Goal: Use online tool/utility: Use online tool/utility

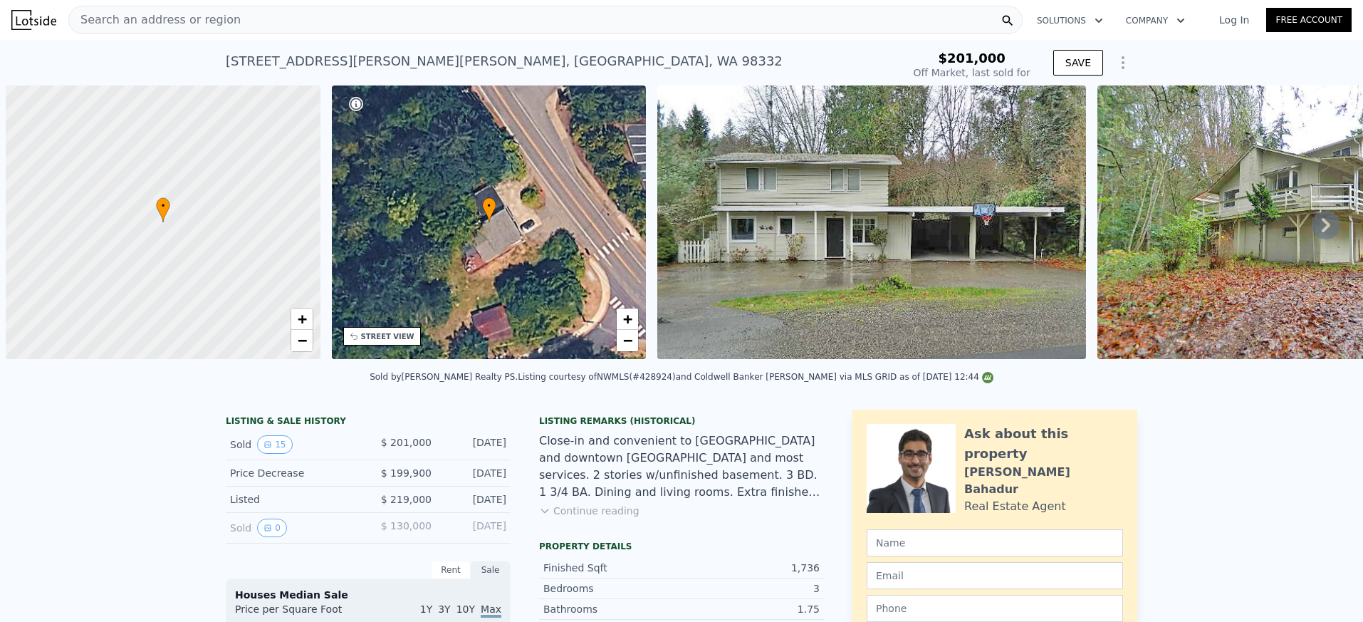
scroll to position [0, 6]
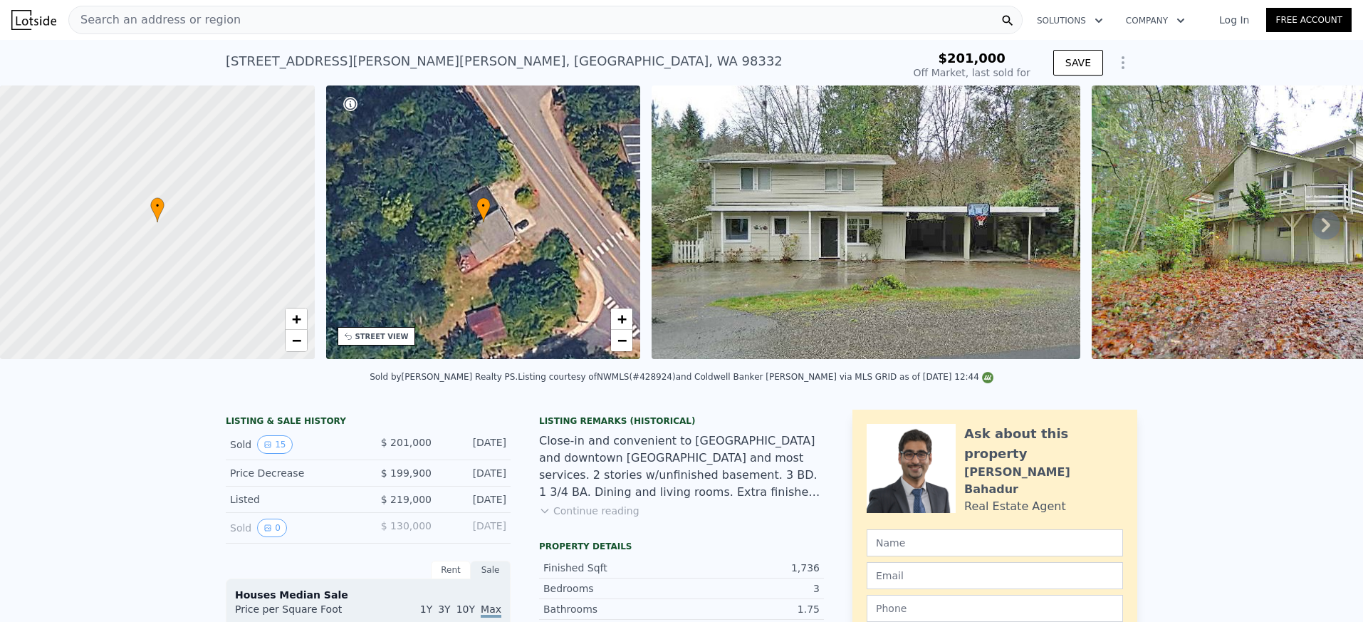
click at [419, 19] on div "Search an address or region" at bounding box center [545, 20] width 954 height 28
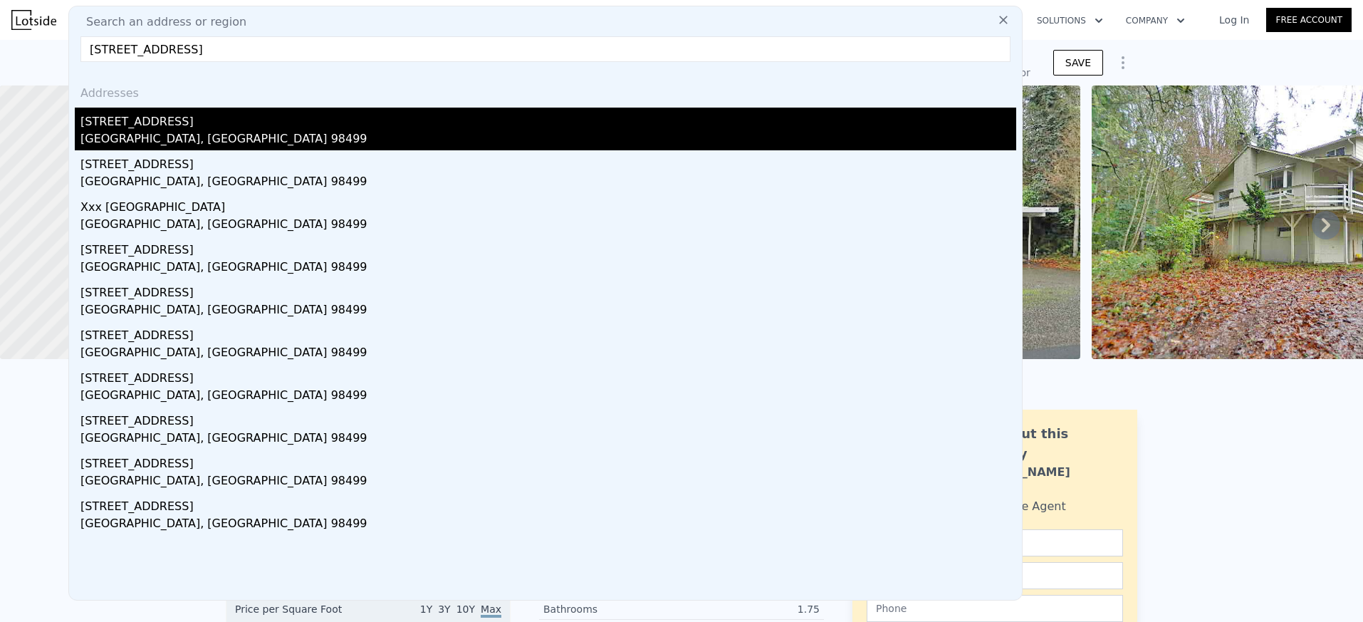
type input "[STREET_ADDRESS]"
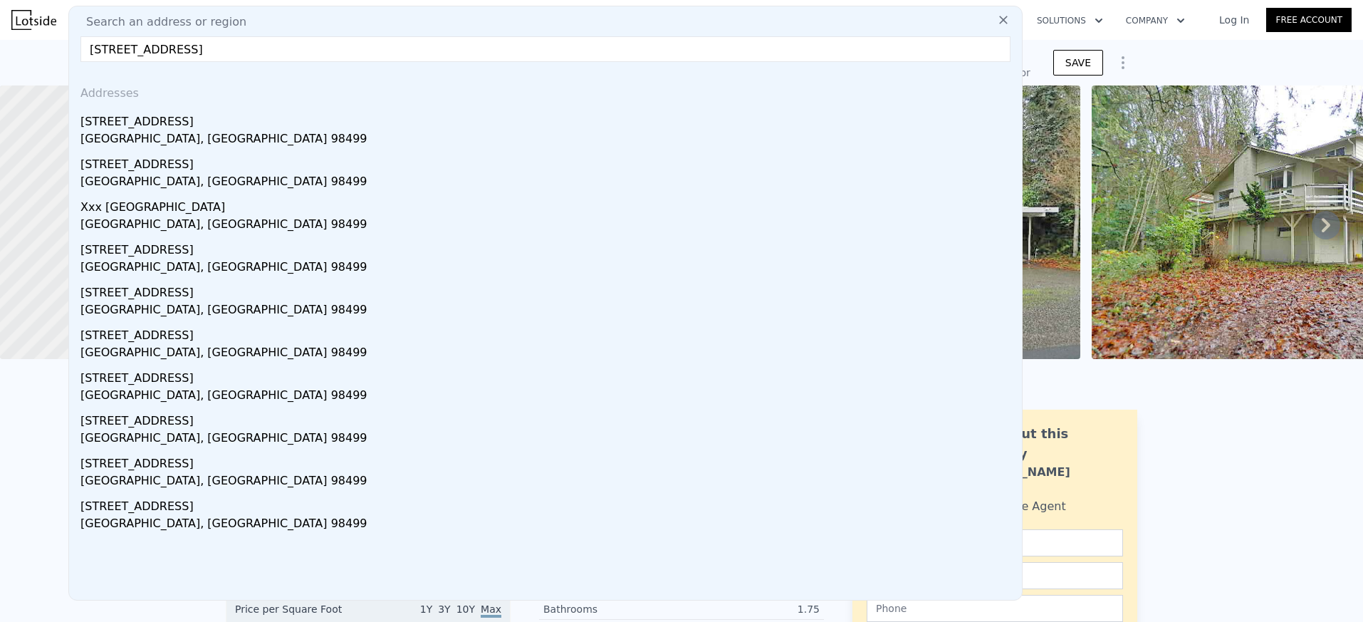
drag, startPoint x: 196, startPoint y: 139, endPoint x: 652, endPoint y: 21, distance: 470.7
click at [196, 139] on div "[GEOGRAPHIC_DATA], [GEOGRAPHIC_DATA] 98499" at bounding box center [547, 140] width 935 height 20
type input "2.25"
type input "3.5"
type input "2136"
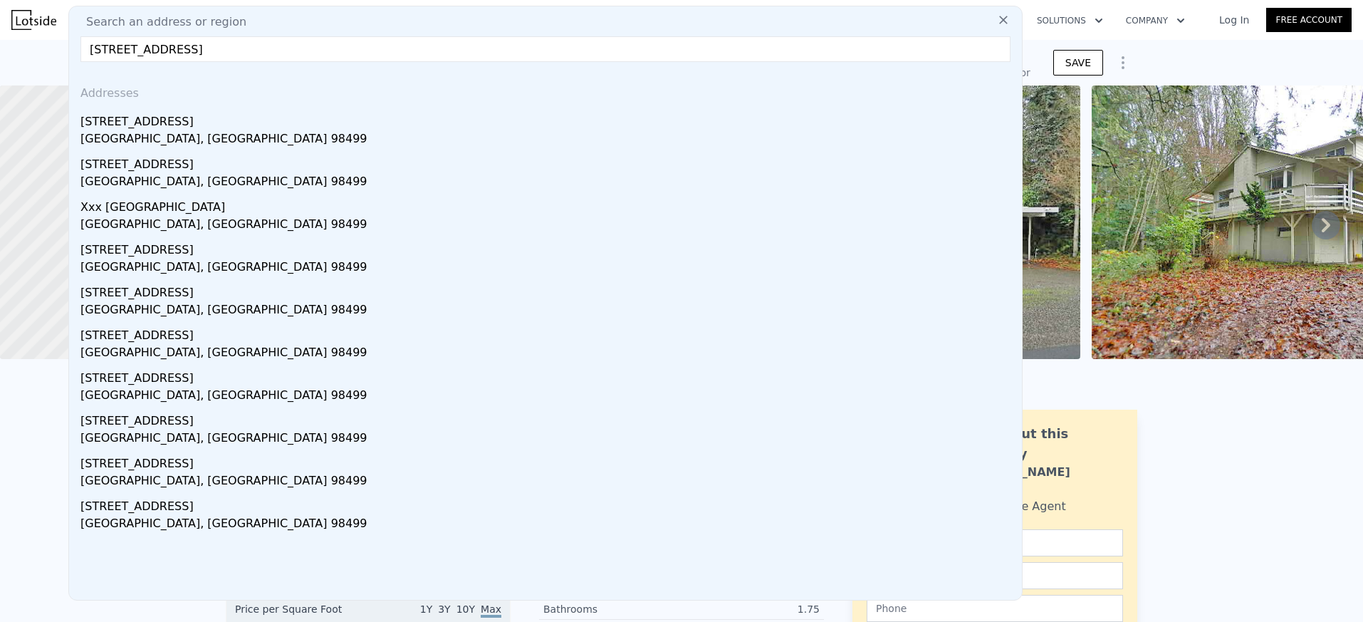
type input "3289"
type input "10000"
type input "32100"
type input "$ 768,000"
type input "6"
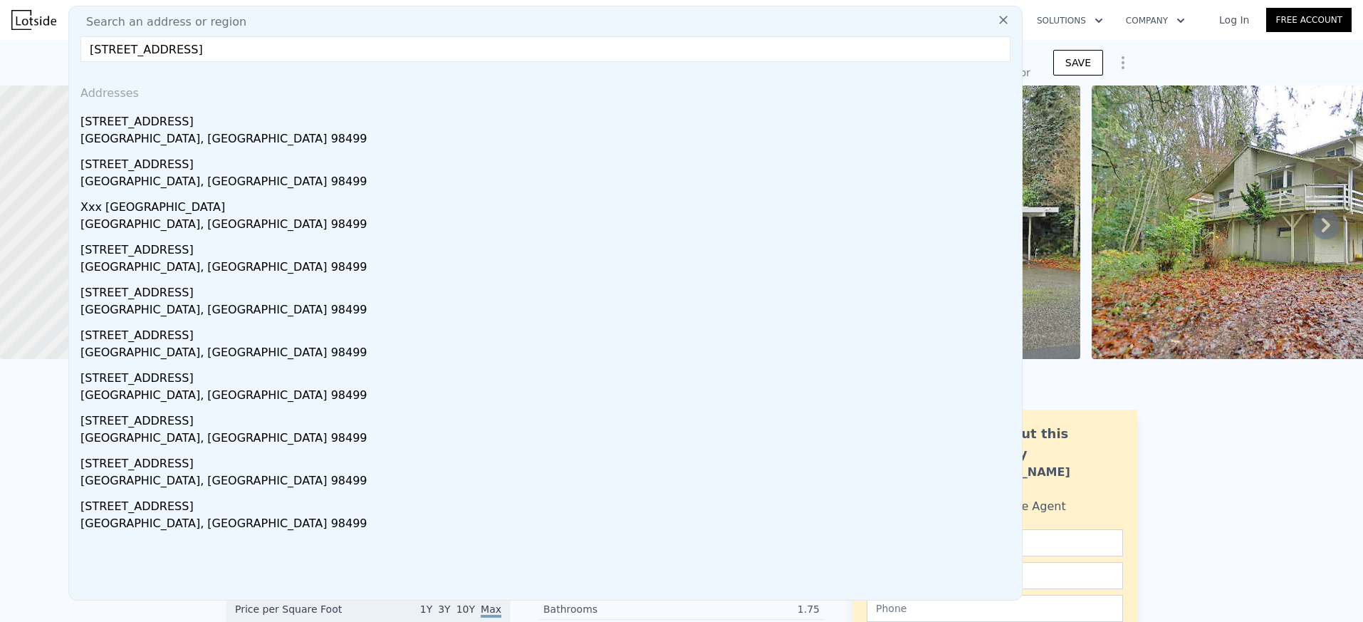
type input "$ 97,864"
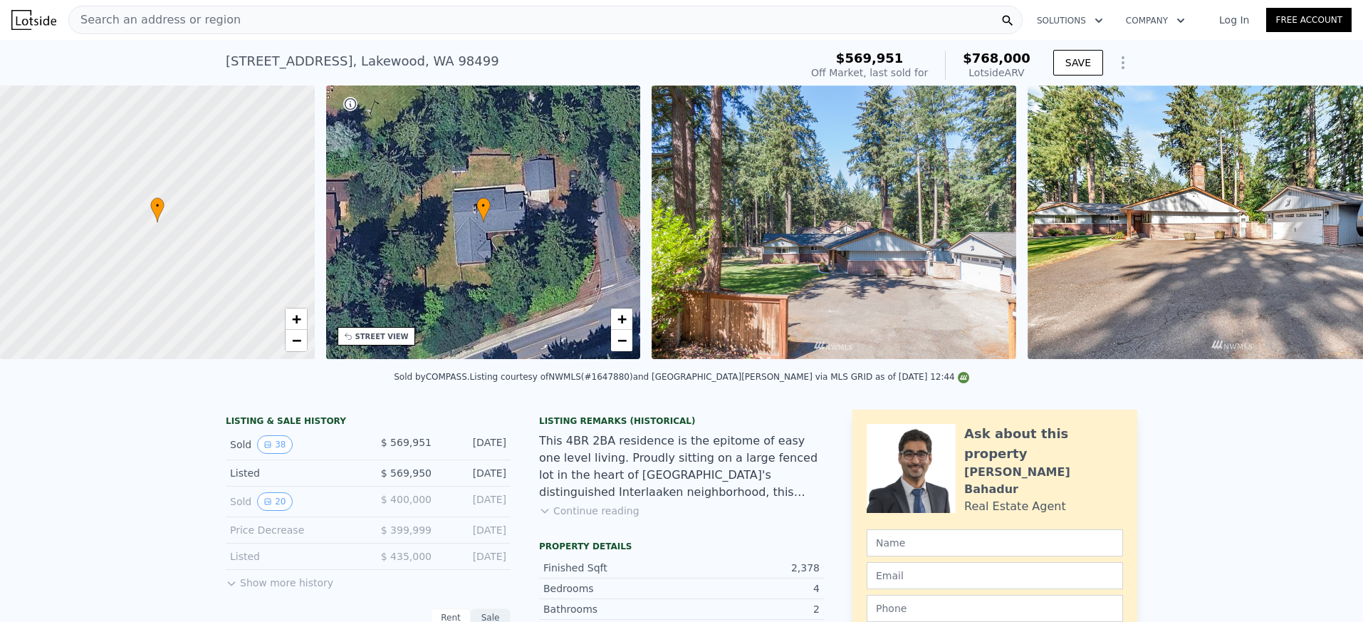
scroll to position [0, 6]
click at [216, 31] on div "Search an address or region" at bounding box center [155, 19] width 172 height 27
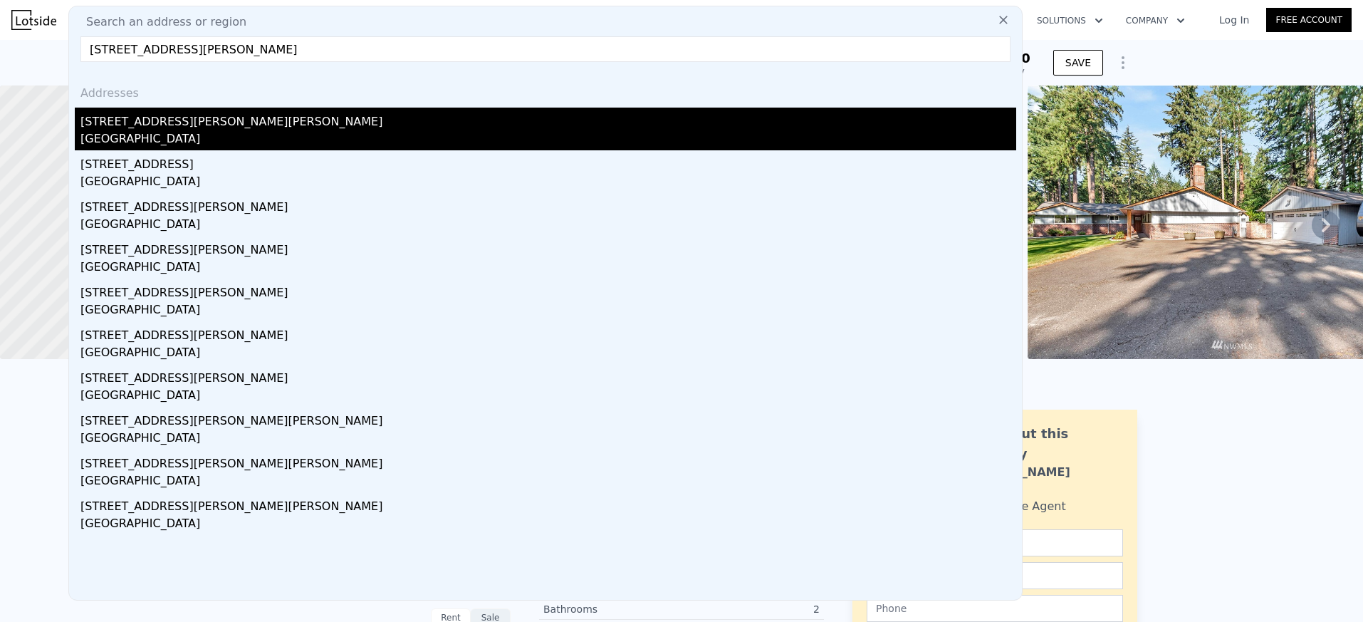
type input "[STREET_ADDRESS][PERSON_NAME]"
click at [167, 118] on div "[STREET_ADDRESS][PERSON_NAME][PERSON_NAME]" at bounding box center [547, 119] width 935 height 23
type input "1.5"
type input "3"
type input "1454"
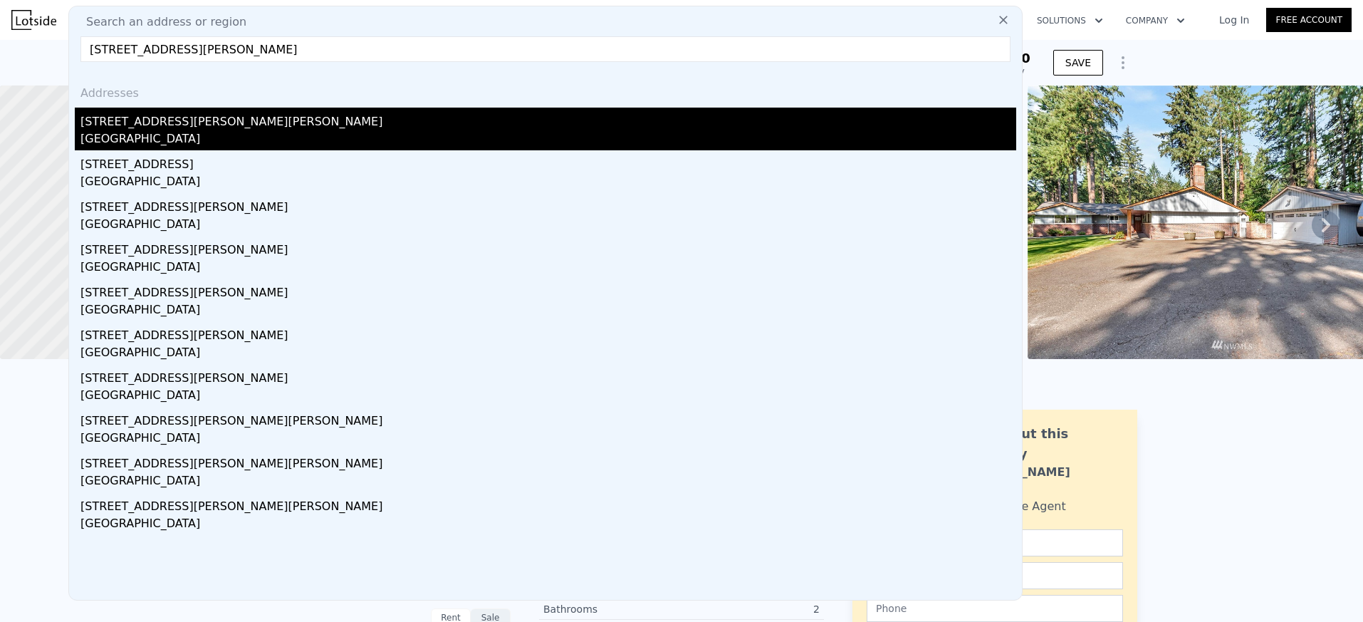
type input "2211"
type input "3620"
type input "101495"
type input "$ 876,000"
type input "7"
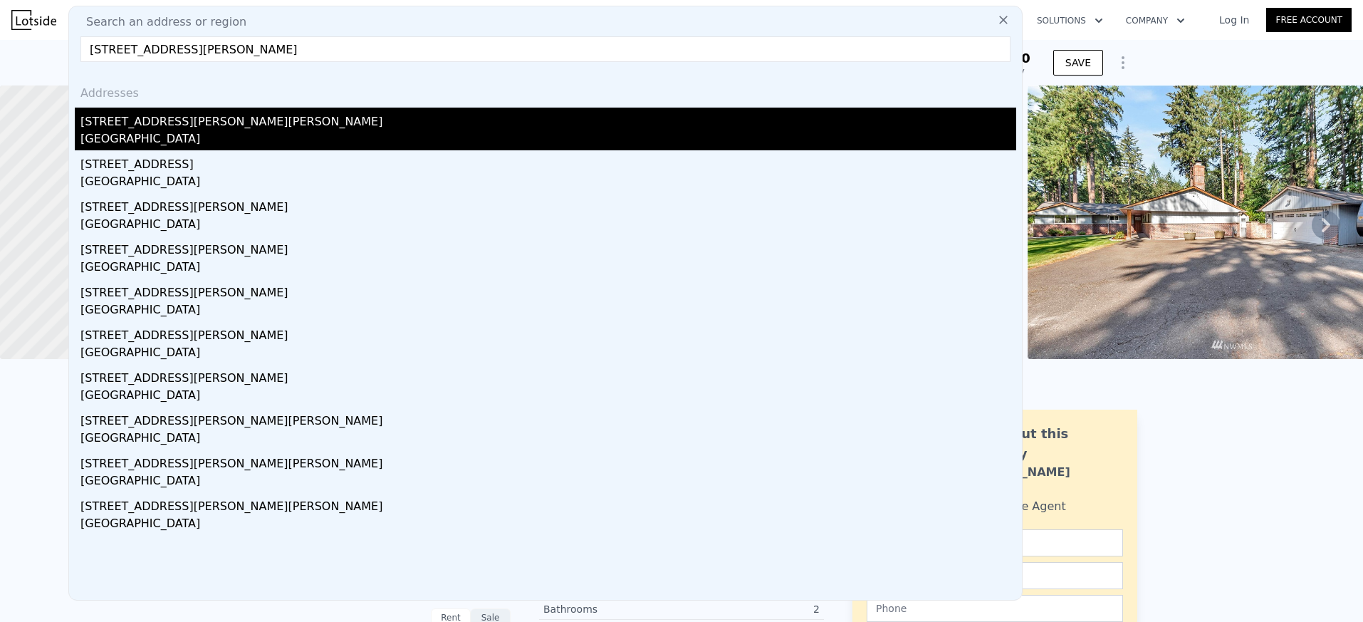
type input "$ 590,099"
